Goal: Information Seeking & Learning: Learn about a topic

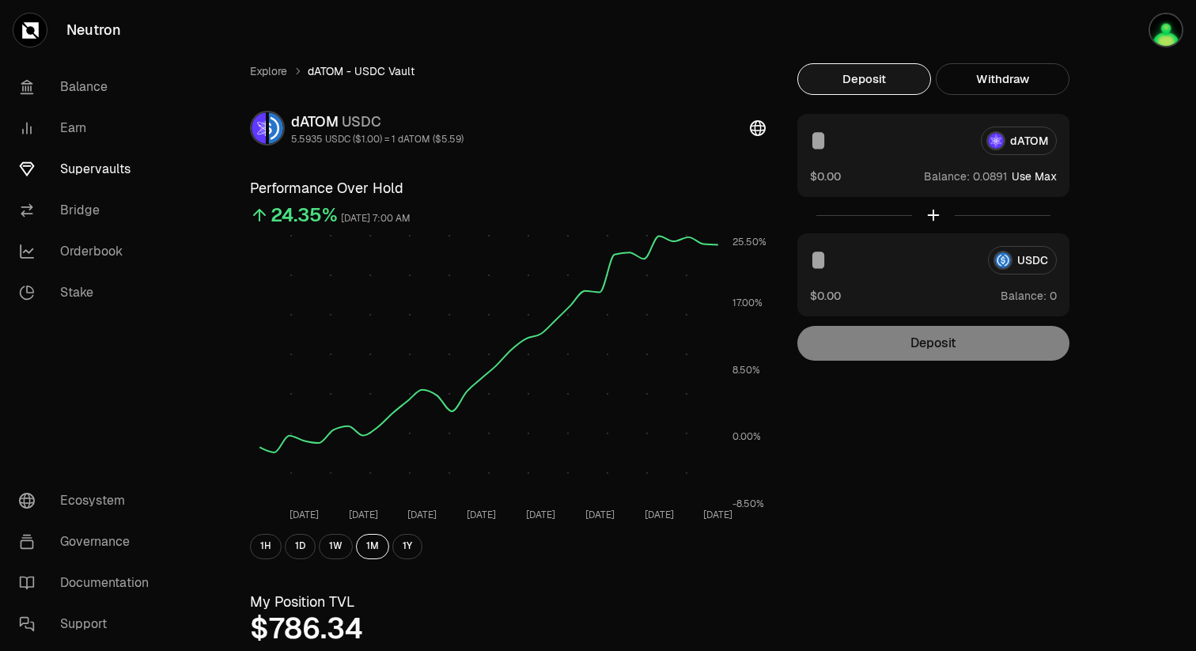
click at [119, 166] on link "Supervaults" at bounding box center [88, 169] width 165 height 41
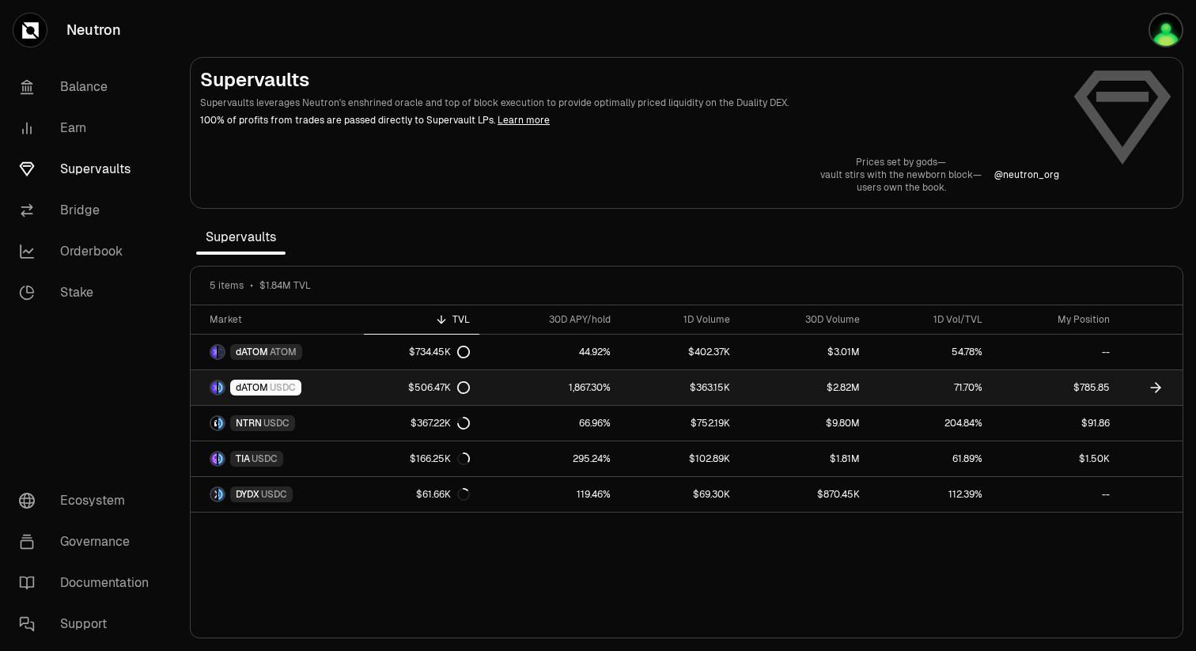
click at [1090, 388] on link "$785.85" at bounding box center [1055, 387] width 127 height 35
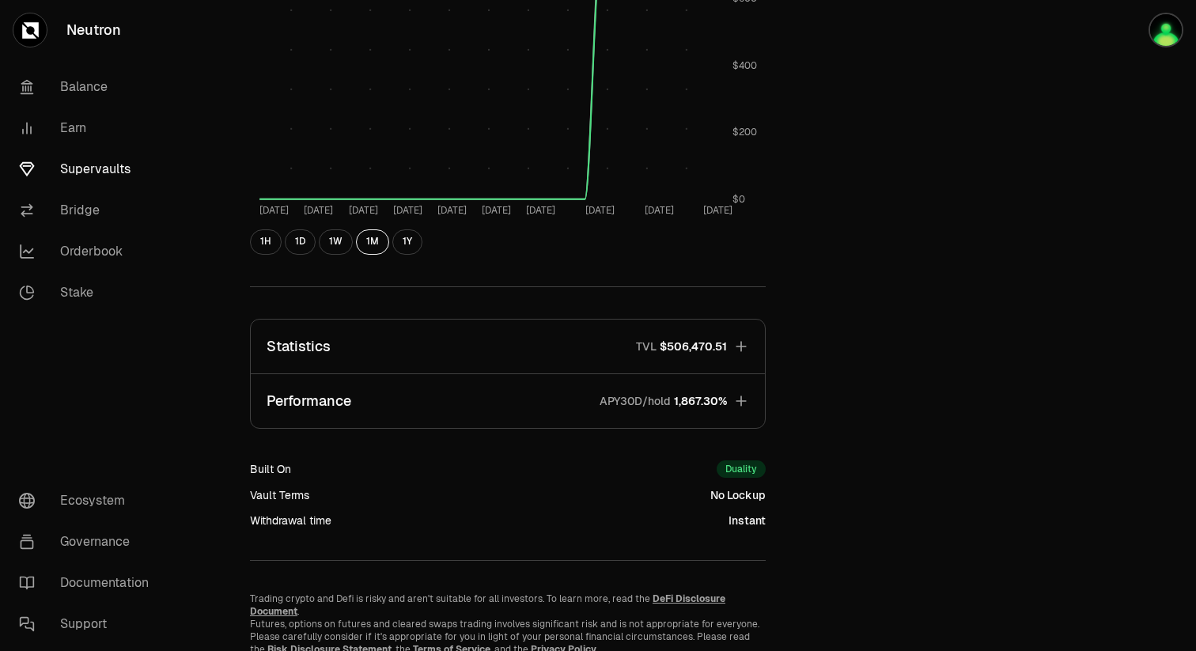
scroll to position [724, 0]
